Goal: Complete application form

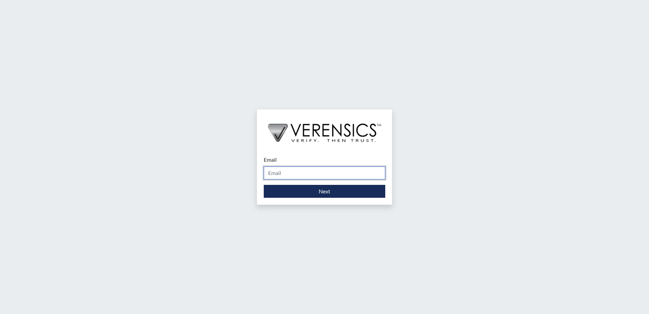
click at [348, 170] on input "Email" at bounding box center [325, 172] width 122 height 13
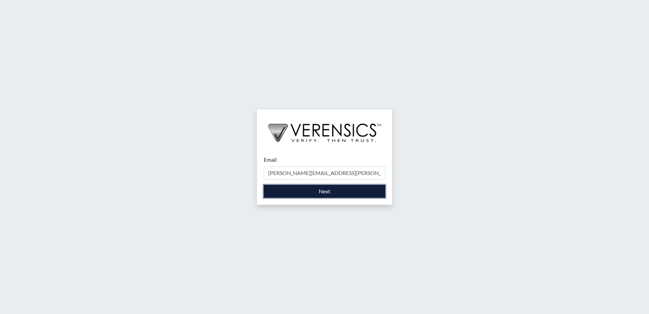
click at [345, 194] on button "Next" at bounding box center [325, 191] width 122 height 13
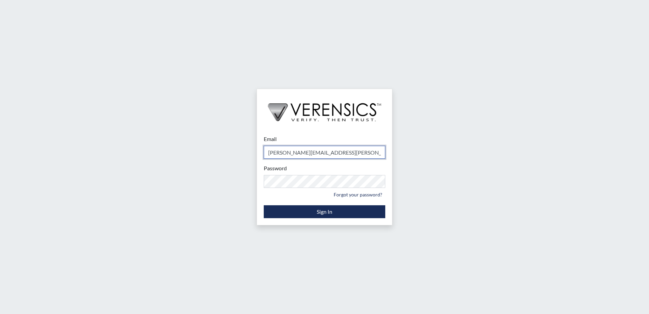
type input "[PERSON_NAME][EMAIL_ADDRESS][PERSON_NAME][DOMAIN_NAME]"
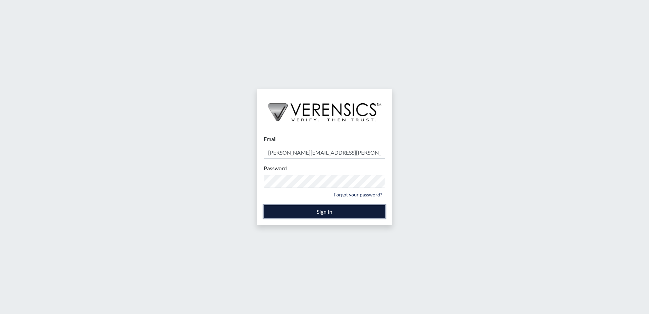
click at [340, 213] on button "Sign In" at bounding box center [325, 211] width 122 height 13
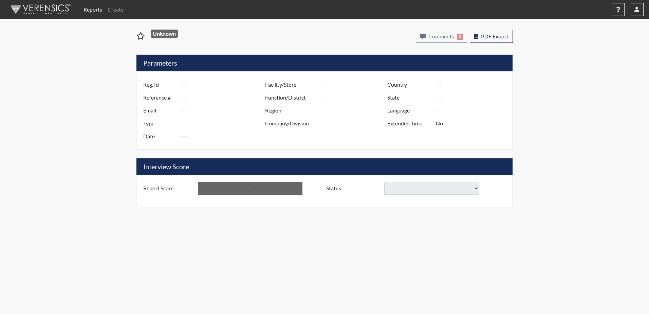
type input "[PERSON_NAME] 1690"
type input "49856"
type input "[EMAIL_ADDRESS][DOMAIN_NAME]"
type input "Corrections Pre-Employment"
type input "[DATE]"
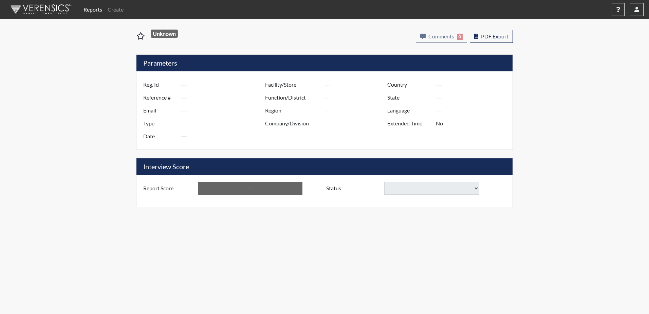
type input "[PERSON_NAME] Pre-Release"
type input "[GEOGRAPHIC_DATA]"
type input "[US_STATE]"
type input "English"
type input "Yes"
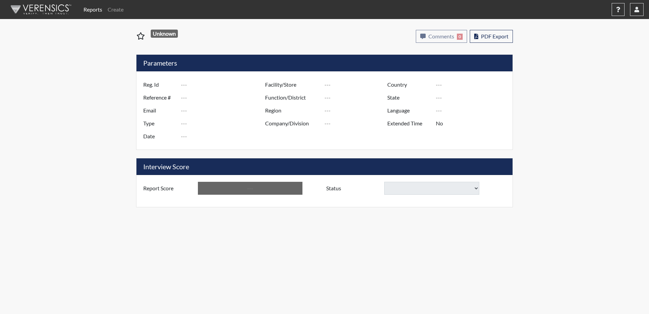
type input "Above Conditions"
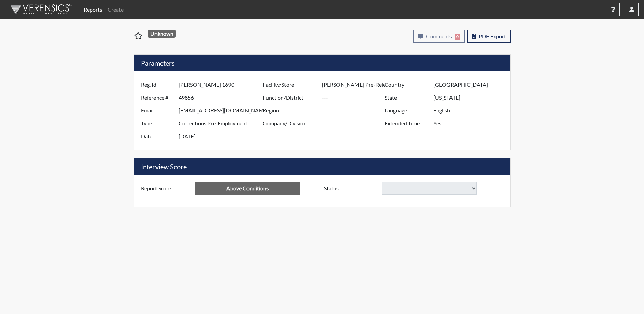
select select
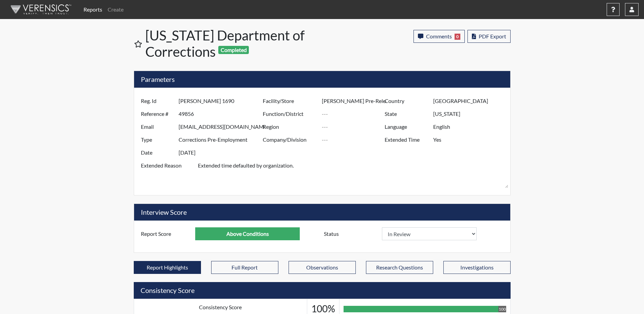
scroll to position [113, 282]
